Goal: Task Accomplishment & Management: Manage account settings

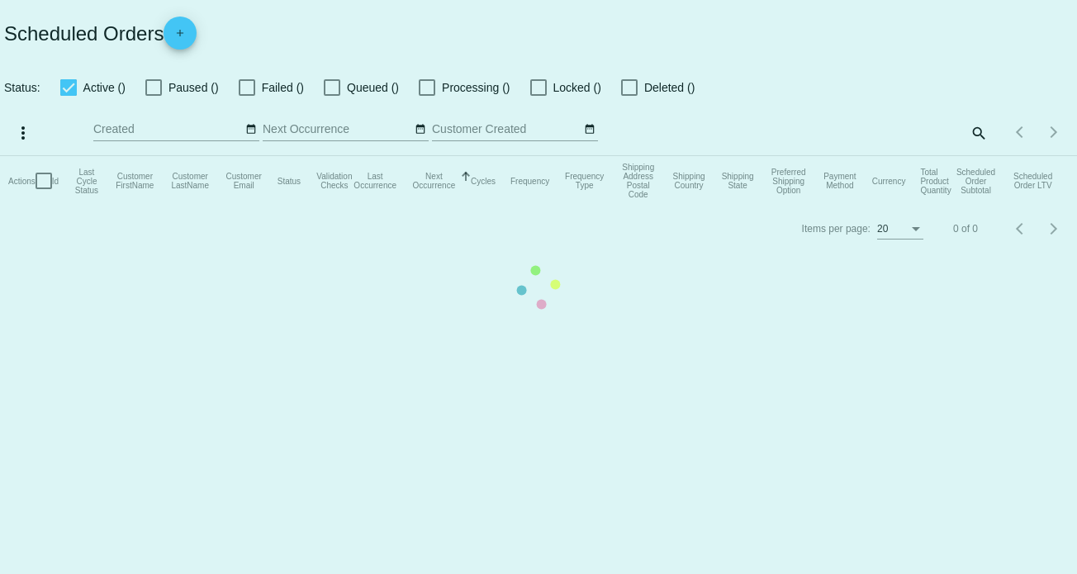
checkbox input "true"
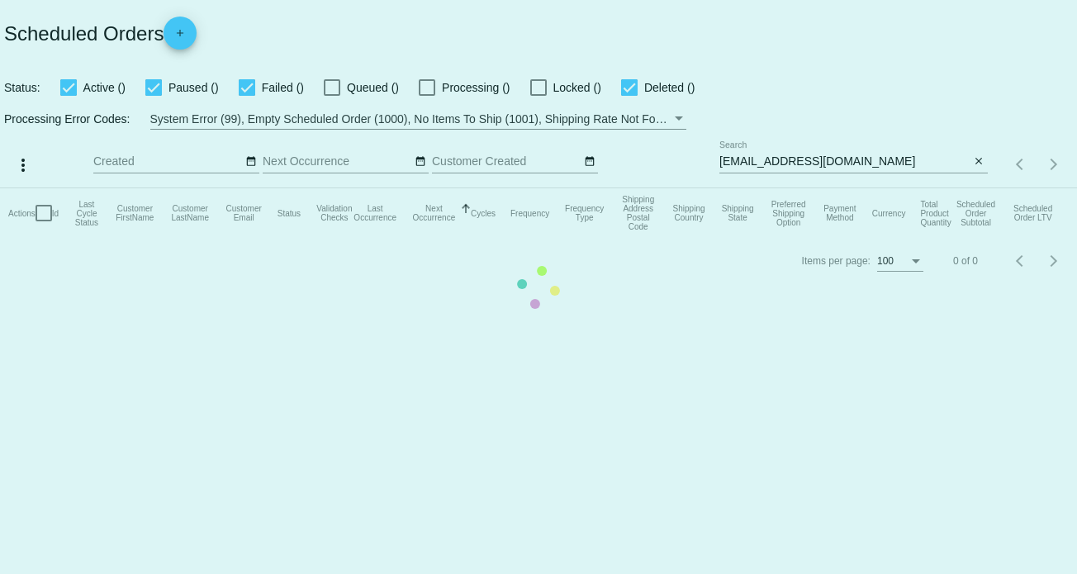
click at [783, 188] on mat-table "Actions Id Last Cycle Status Customer FirstName Customer LastName Customer Emai…" at bounding box center [538, 213] width 1077 height 50
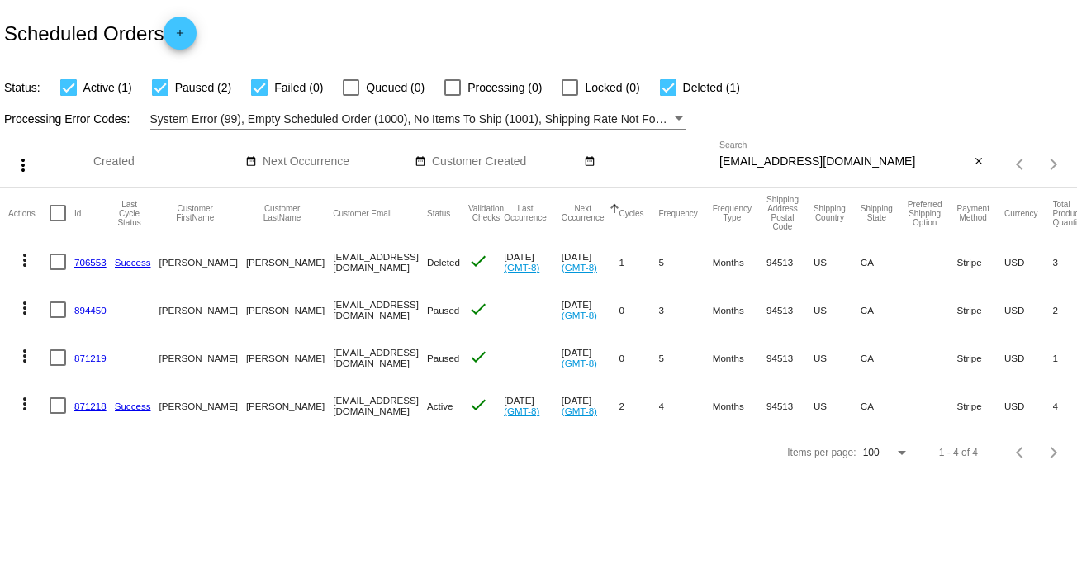
click at [791, 158] on input "[EMAIL_ADDRESS][DOMAIN_NAME]" at bounding box center [845, 161] width 251 height 13
paste input "[EMAIL_ADDRESS][DOMAIN_NAME]"
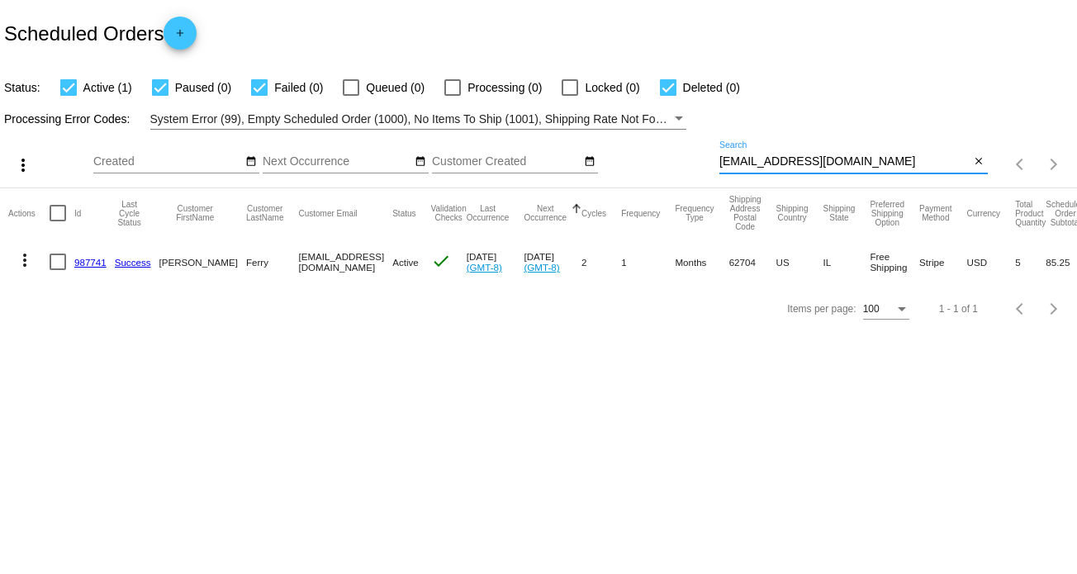
type input "[EMAIL_ADDRESS][DOMAIN_NAME]"
click at [26, 264] on mat-icon "more_vert" at bounding box center [25, 260] width 20 height 20
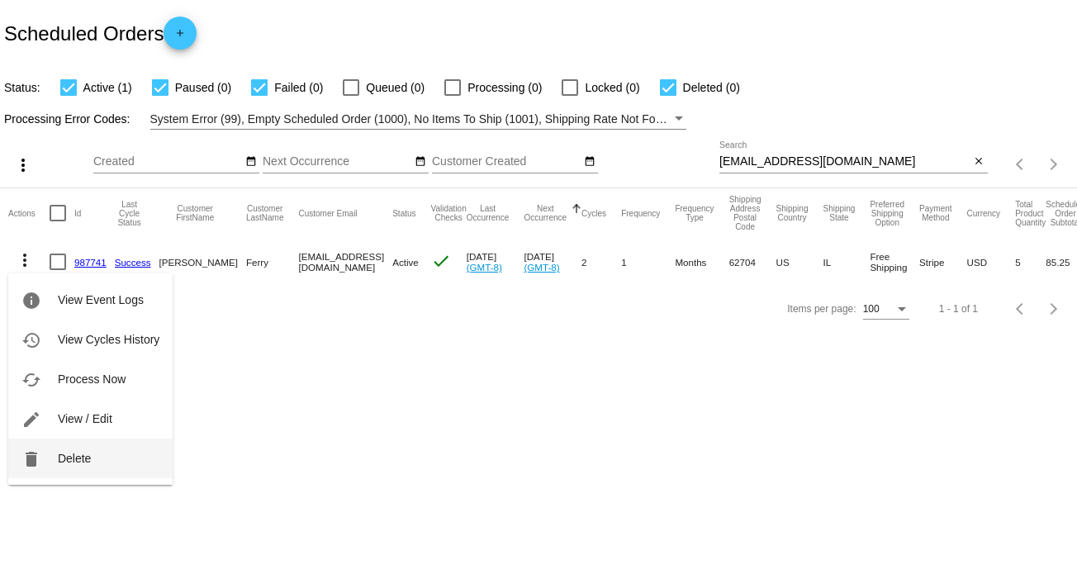
click at [93, 453] on button "delete Delete" at bounding box center [90, 459] width 164 height 40
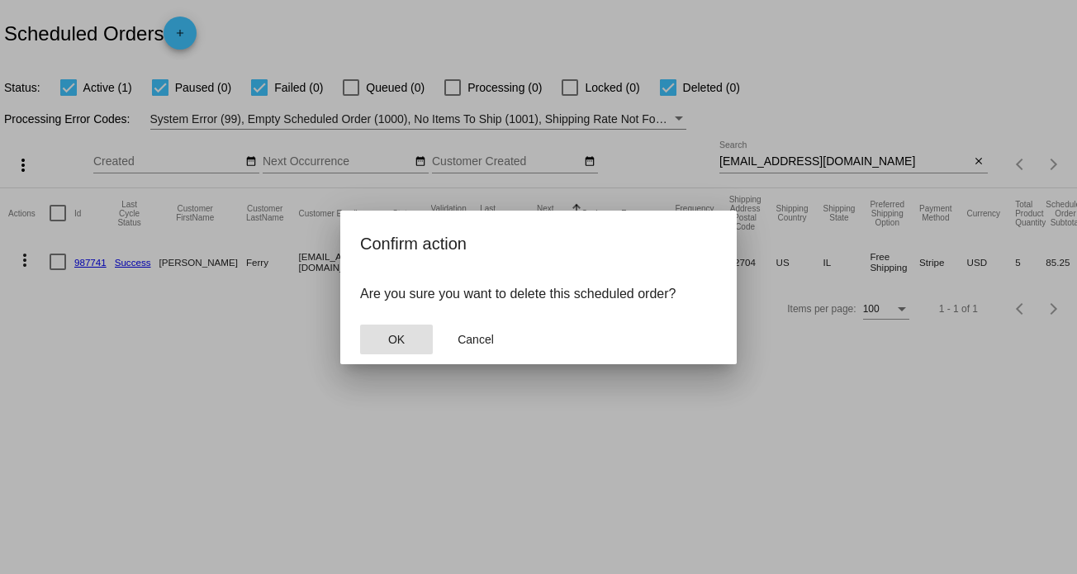
click at [382, 331] on button "OK" at bounding box center [396, 340] width 73 height 30
